Goal: Information Seeking & Learning: Compare options

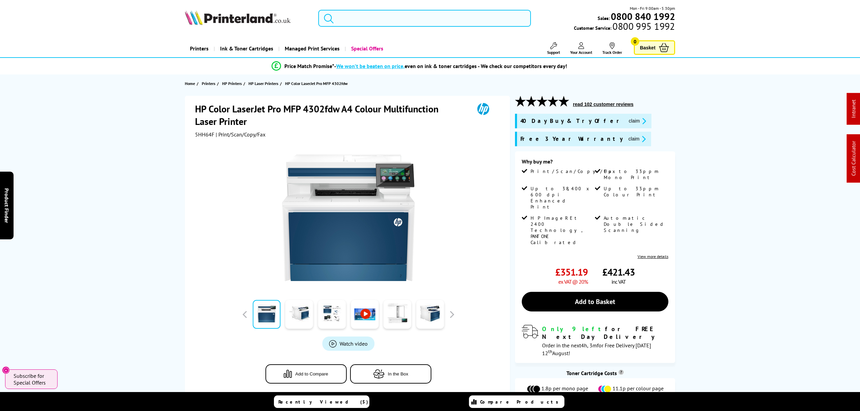
click at [389, 19] on input "search" at bounding box center [424, 18] width 213 height 17
paste input "2Z624F"
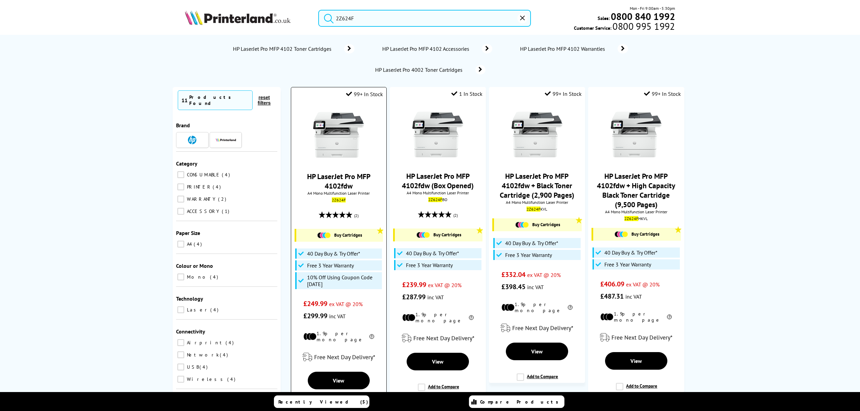
type input "2Z624F"
click at [348, 144] on img at bounding box center [338, 134] width 51 height 51
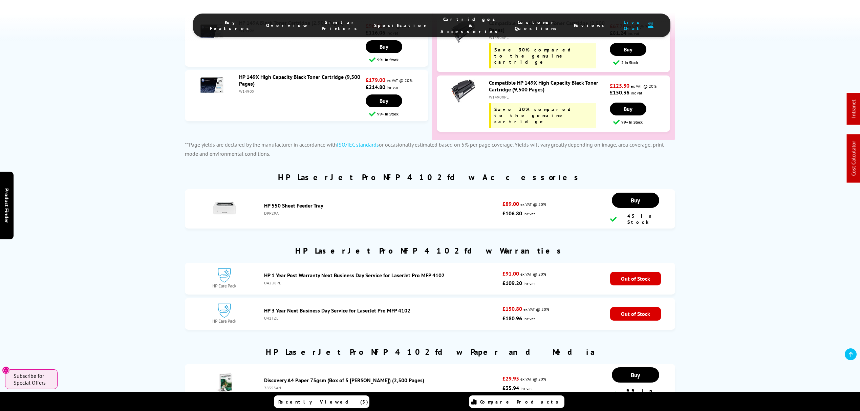
scroll to position [1967, 0]
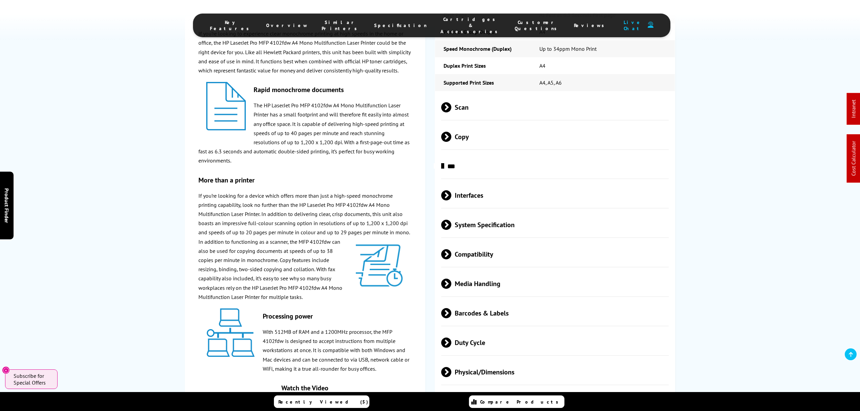
drag, startPoint x: 109, startPoint y: 225, endPoint x: 113, endPoint y: 151, distance: 74.6
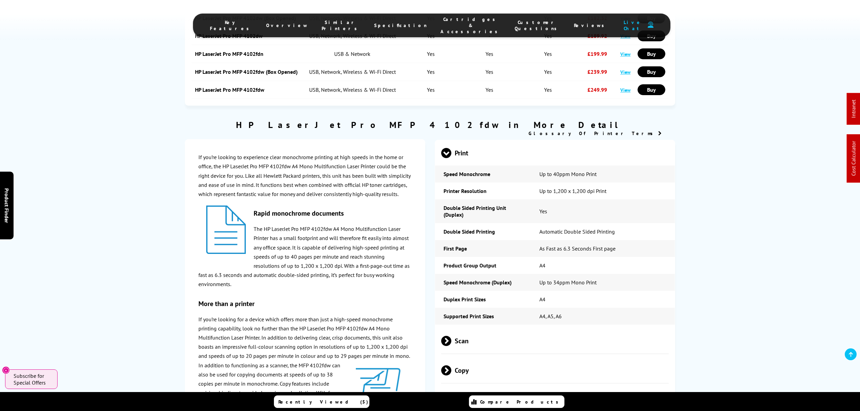
click at [483, 329] on span "Scan" at bounding box center [555, 340] width 228 height 25
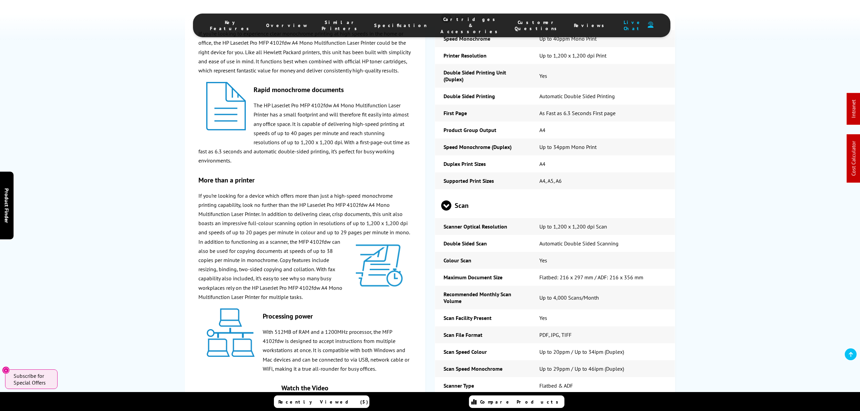
scroll to position [0, 0]
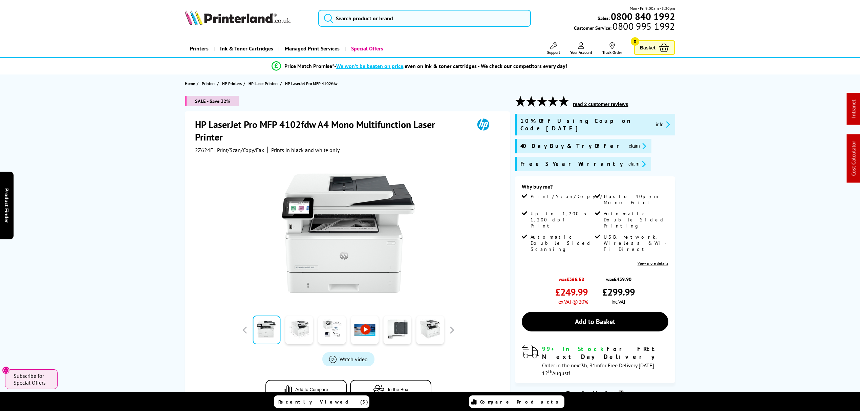
drag, startPoint x: 408, startPoint y: 245, endPoint x: 432, endPoint y: 28, distance: 217.4
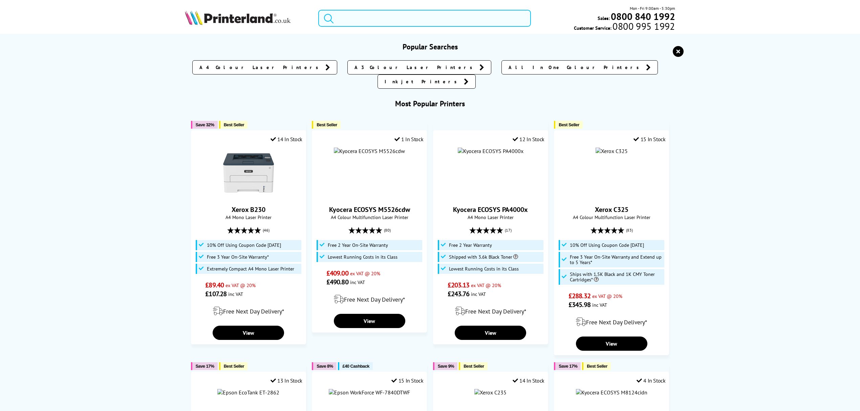
click at [437, 18] on input "search" at bounding box center [424, 18] width 213 height 17
paste input "4ZB96A"
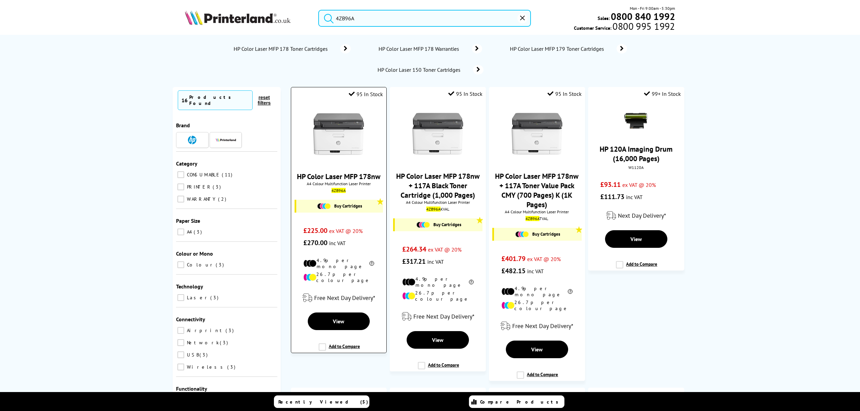
type input "4ZB96A"
click at [316, 139] on img at bounding box center [338, 134] width 51 height 51
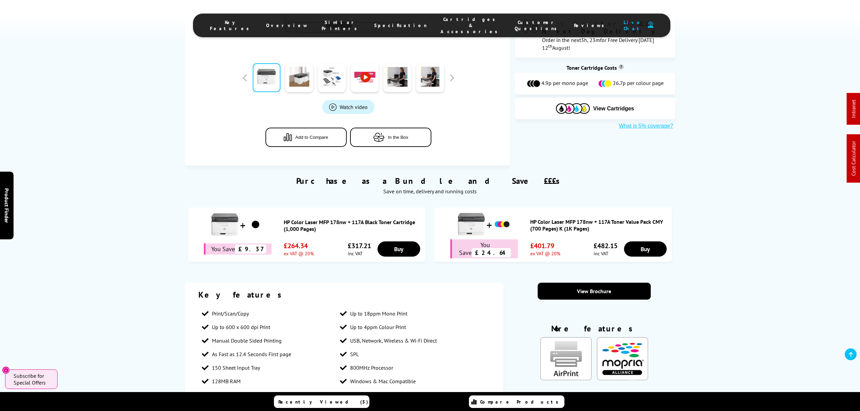
scroll to position [542, 0]
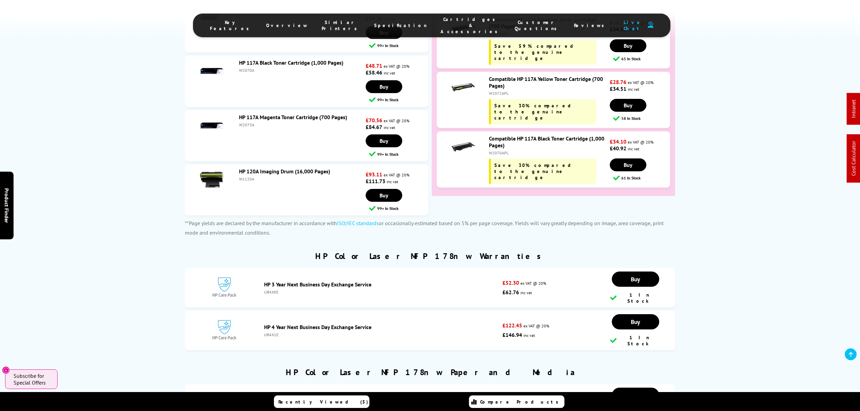
drag, startPoint x: 109, startPoint y: 285, endPoint x: 104, endPoint y: 232, distance: 53.0
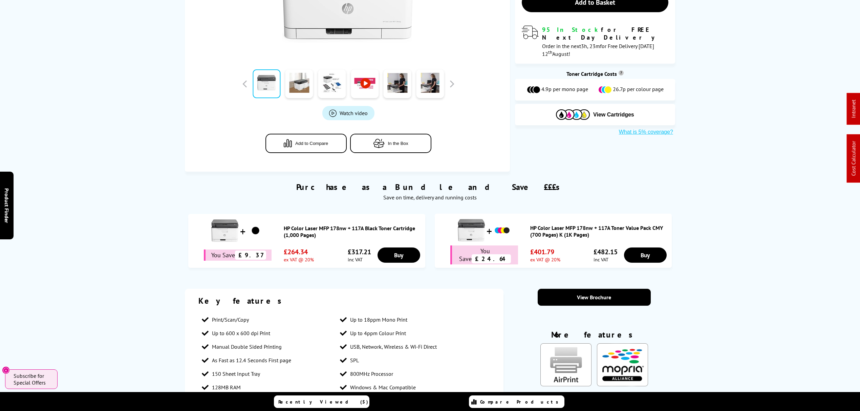
scroll to position [0, 0]
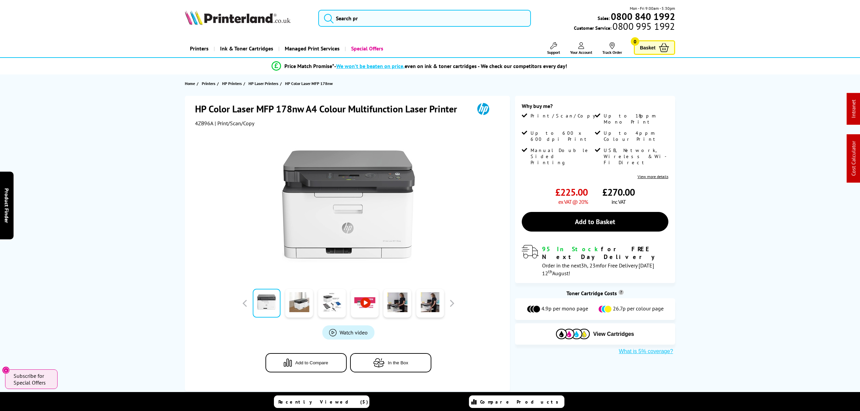
drag, startPoint x: 93, startPoint y: 190, endPoint x: 101, endPoint y: 7, distance: 182.4
drag, startPoint x: 154, startPoint y: 219, endPoint x: 144, endPoint y: 22, distance: 198.1
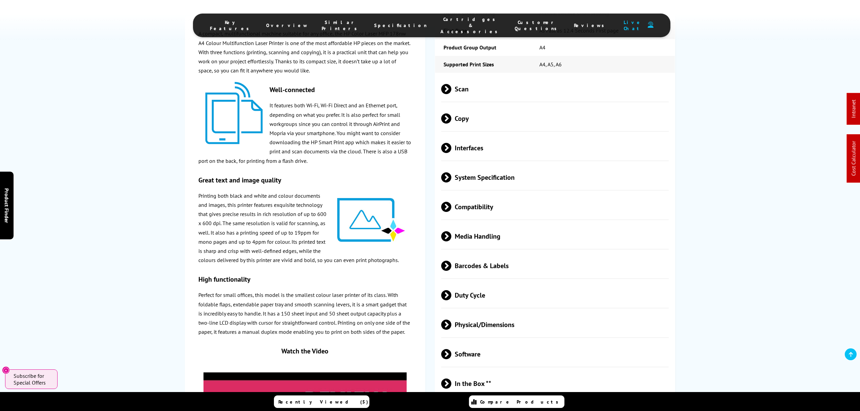
scroll to position [1174, 0]
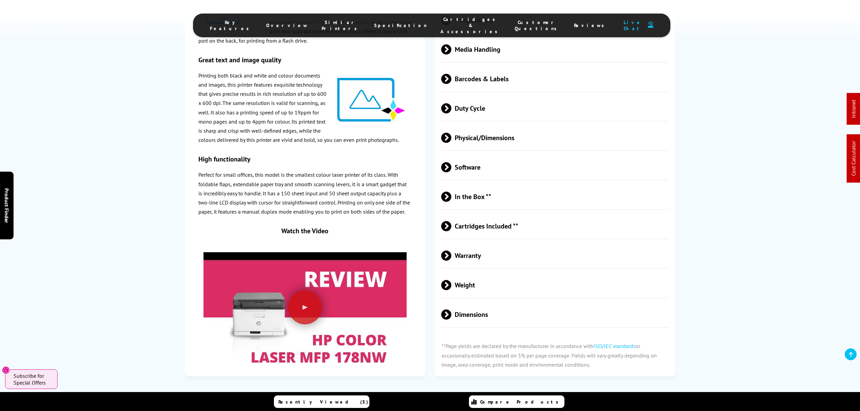
click at [496, 133] on span "Physical/Dimensions" at bounding box center [555, 137] width 228 height 25
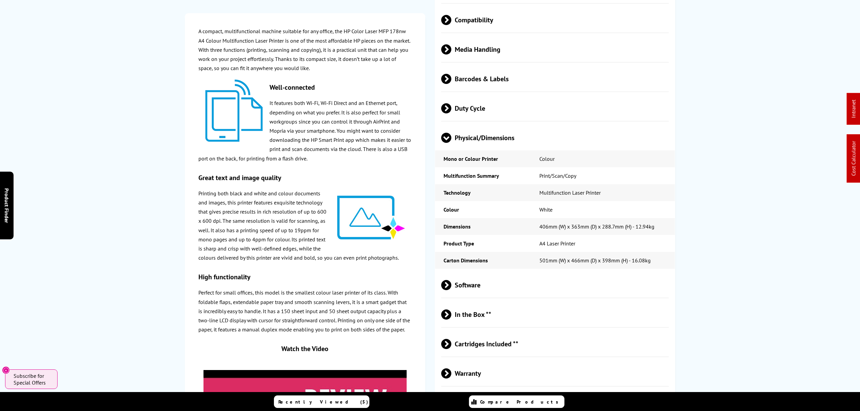
scroll to position [0, 0]
